Goal: Find specific page/section: Find specific page/section

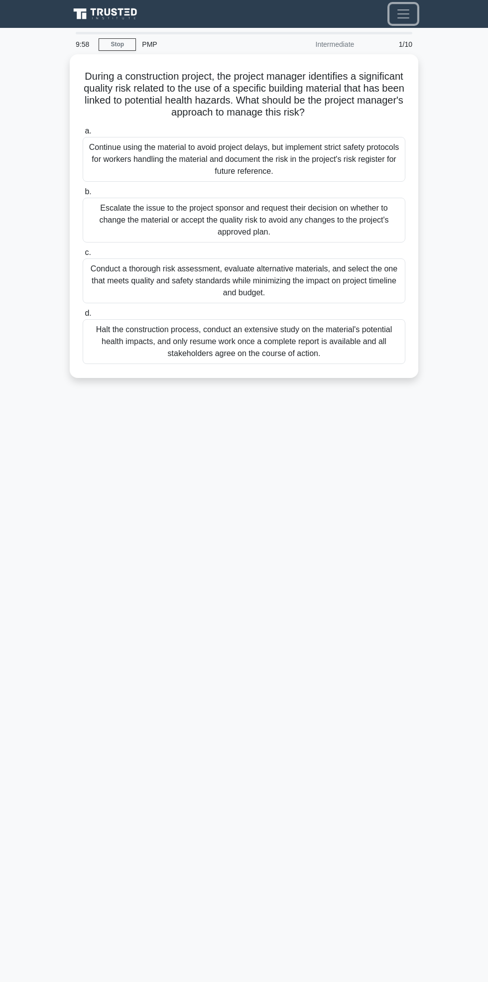
click at [400, 19] on span "Toggle navigation" at bounding box center [403, 13] width 15 height 15
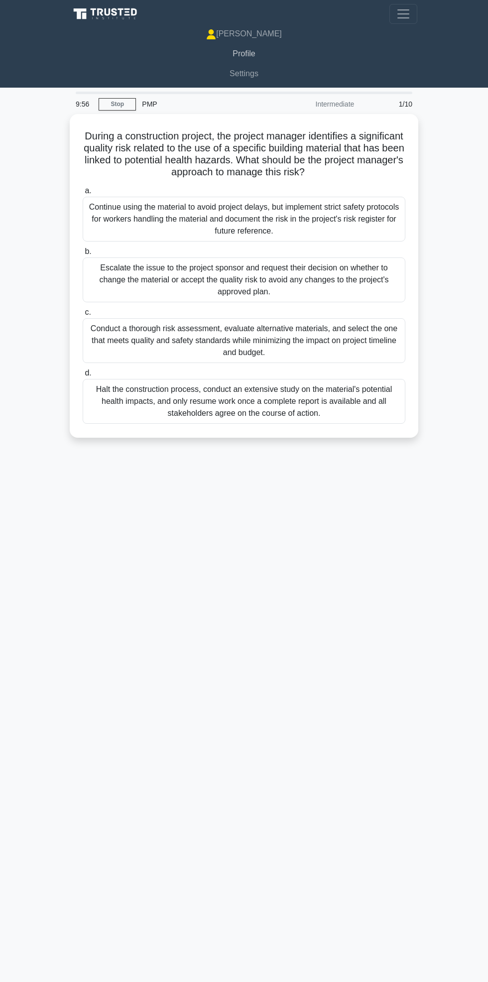
click at [268, 59] on link "Profile" at bounding box center [244, 54] width 346 height 20
